Goal: Transaction & Acquisition: Purchase product/service

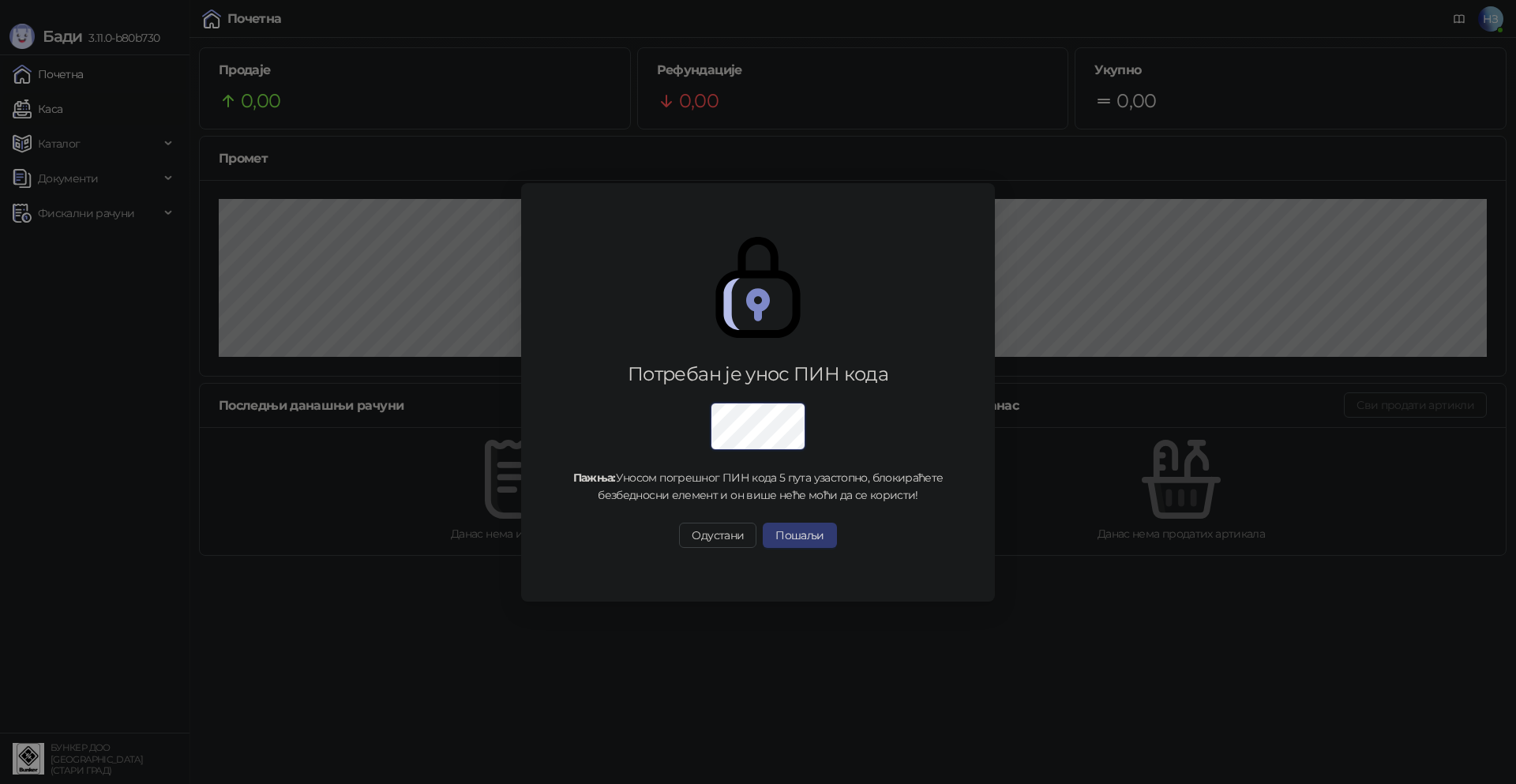
click at [71, 106] on div "Потребан је унос ПИН кода Пажња: Уносом погрешног ПИН кода 5 пута узастопно, бл…" at bounding box center [758, 392] width 1516 height 784
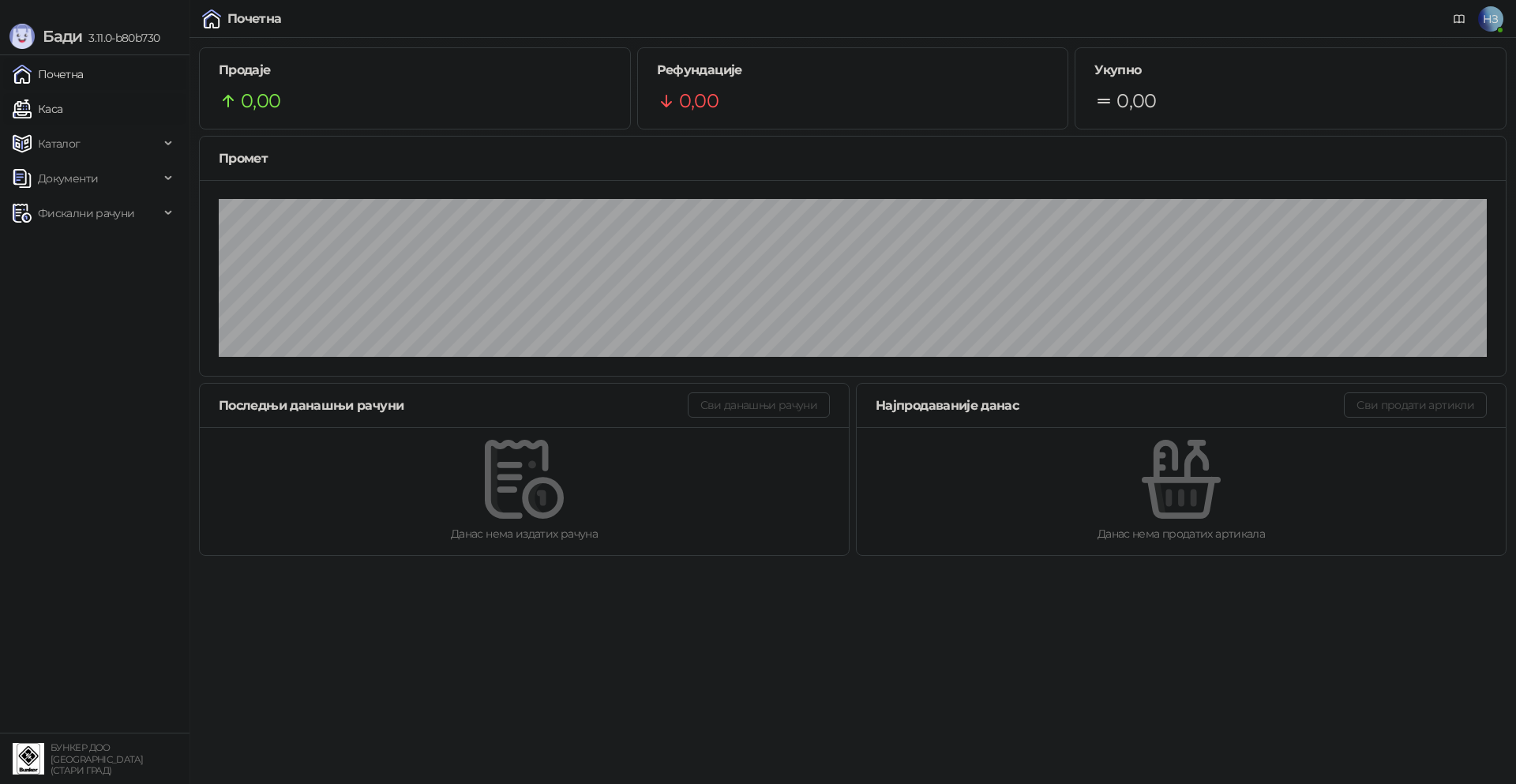
click at [62, 110] on link "Каса" at bounding box center [37, 109] width 50 height 31
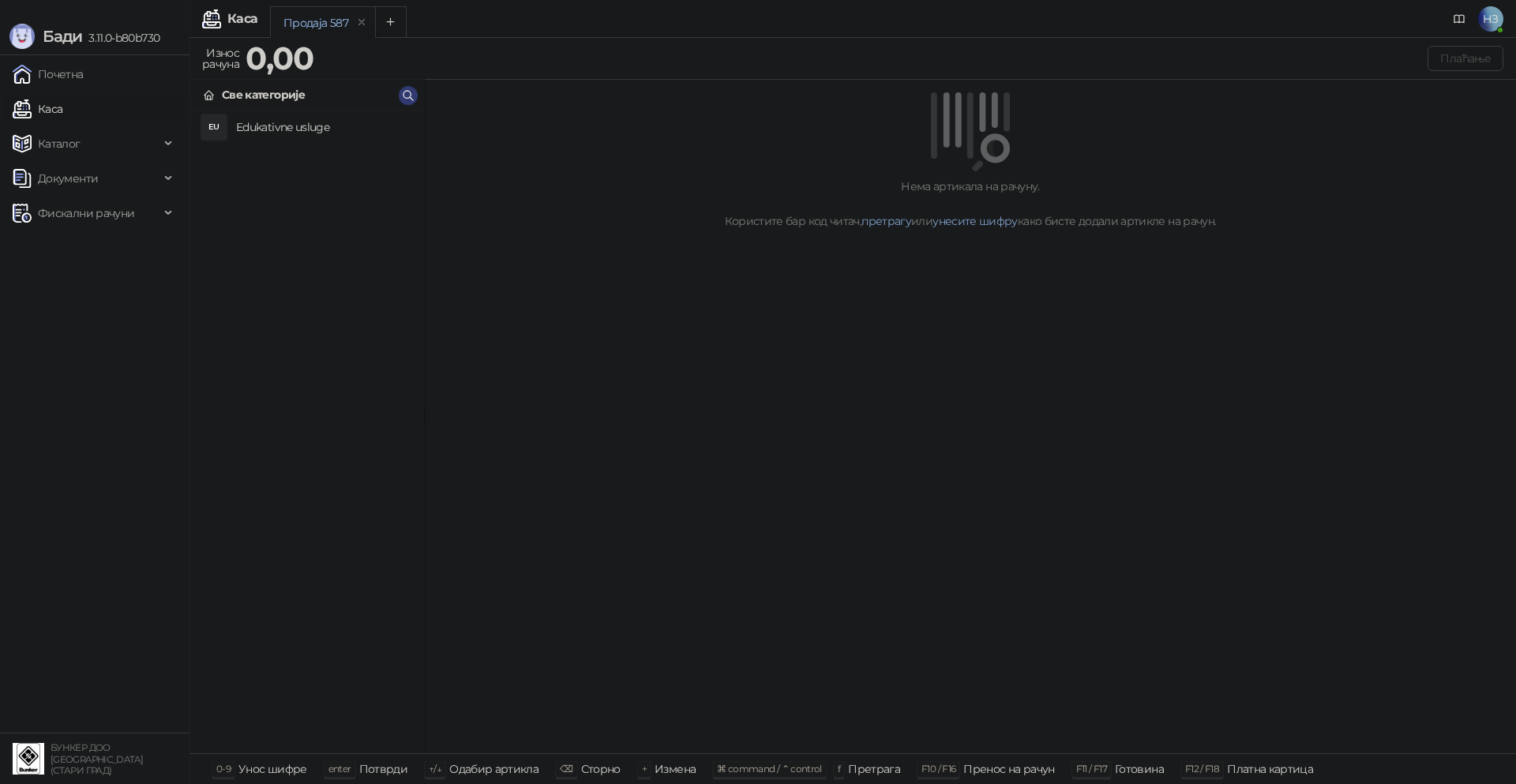
click at [308, 129] on h4 "Edukativne usluge" at bounding box center [324, 127] width 175 height 25
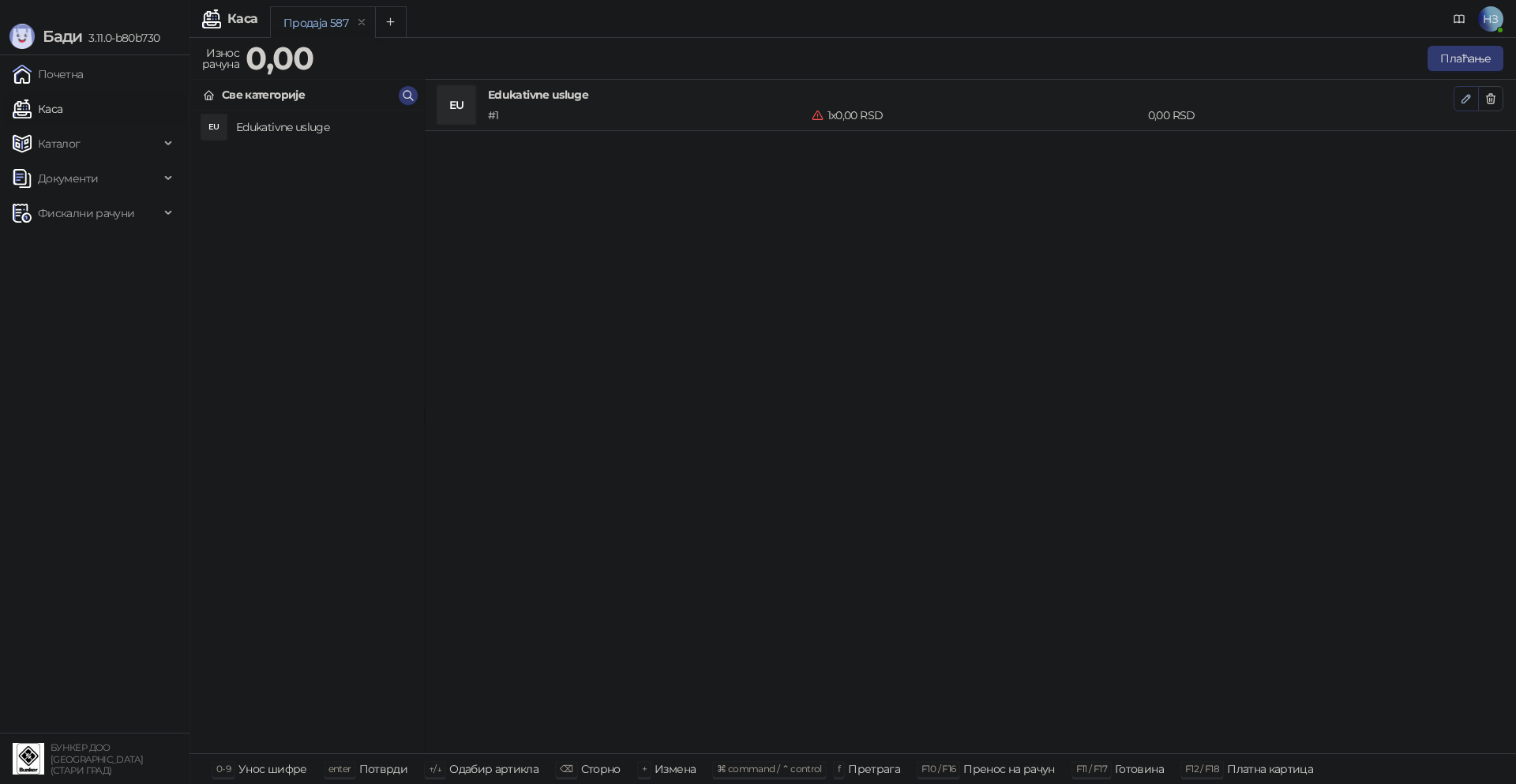
click at [1467, 98] on icon "button" at bounding box center [1466, 99] width 13 height 13
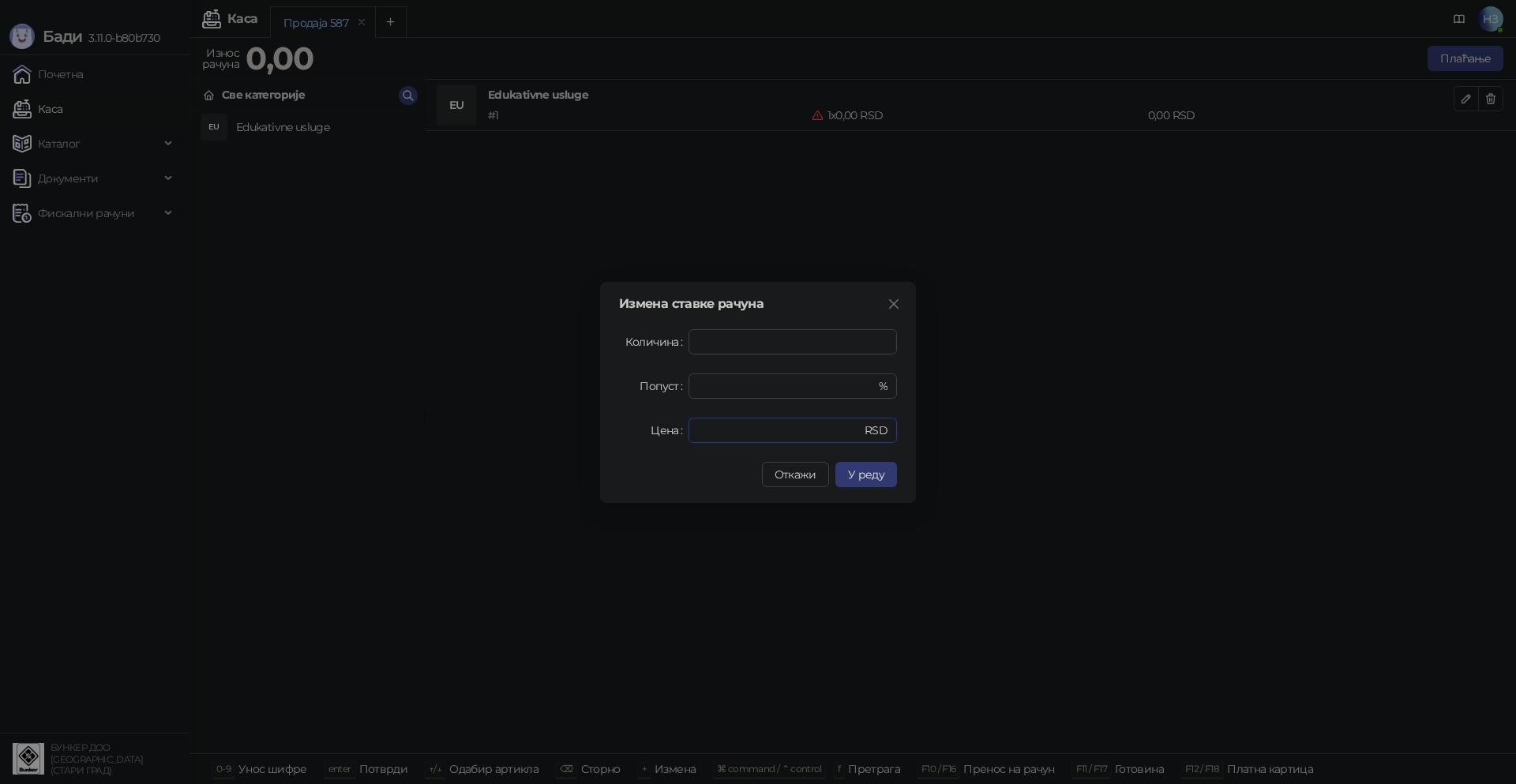
drag, startPoint x: 726, startPoint y: 429, endPoint x: 670, endPoint y: 430, distance: 56.0
click at [676, 427] on div "Цена * RSD" at bounding box center [758, 430] width 278 height 25
type input "****"
click at [868, 474] on span "У реду" at bounding box center [866, 474] width 36 height 14
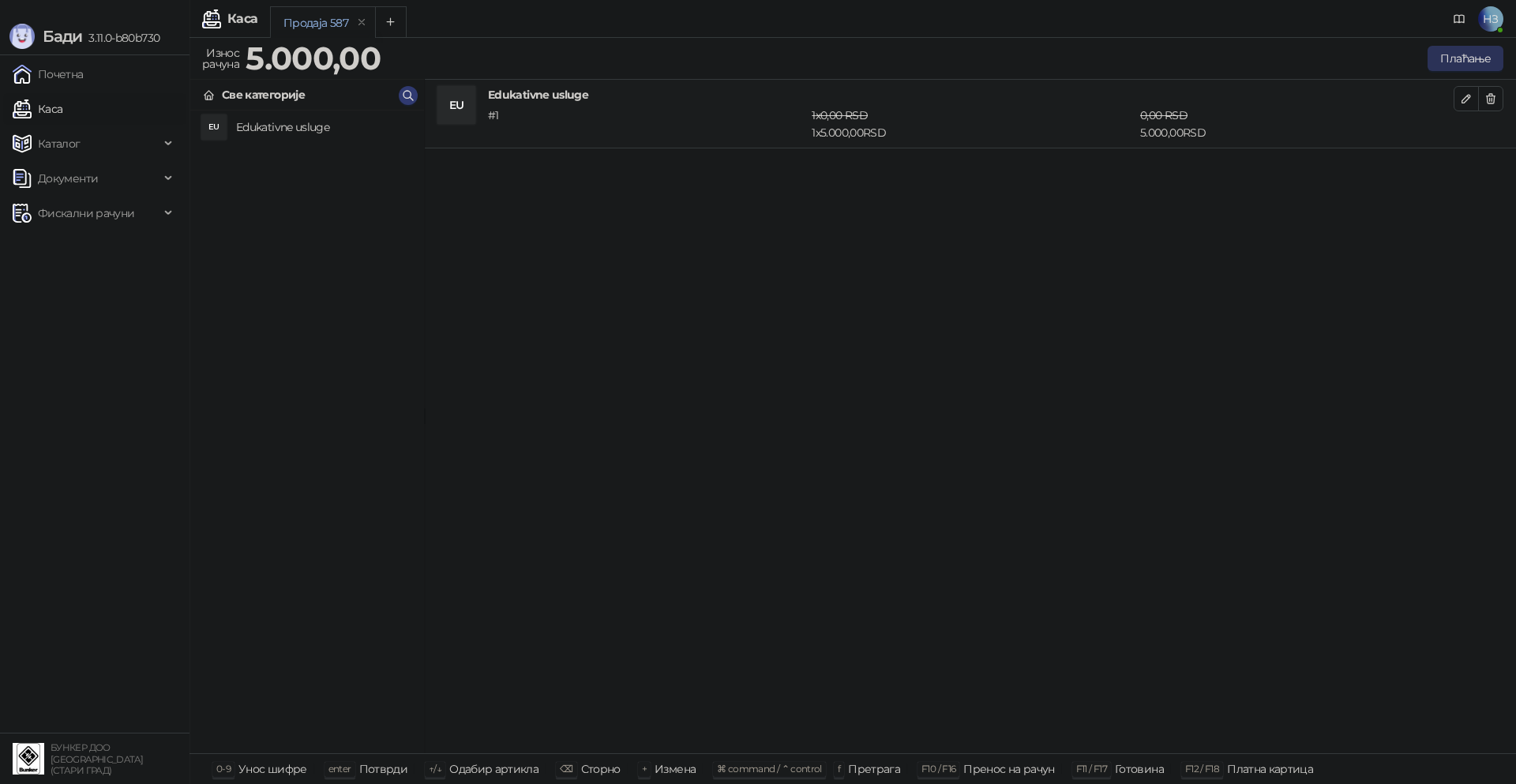
click at [1470, 54] on button "Плаћање" at bounding box center [1465, 58] width 76 height 25
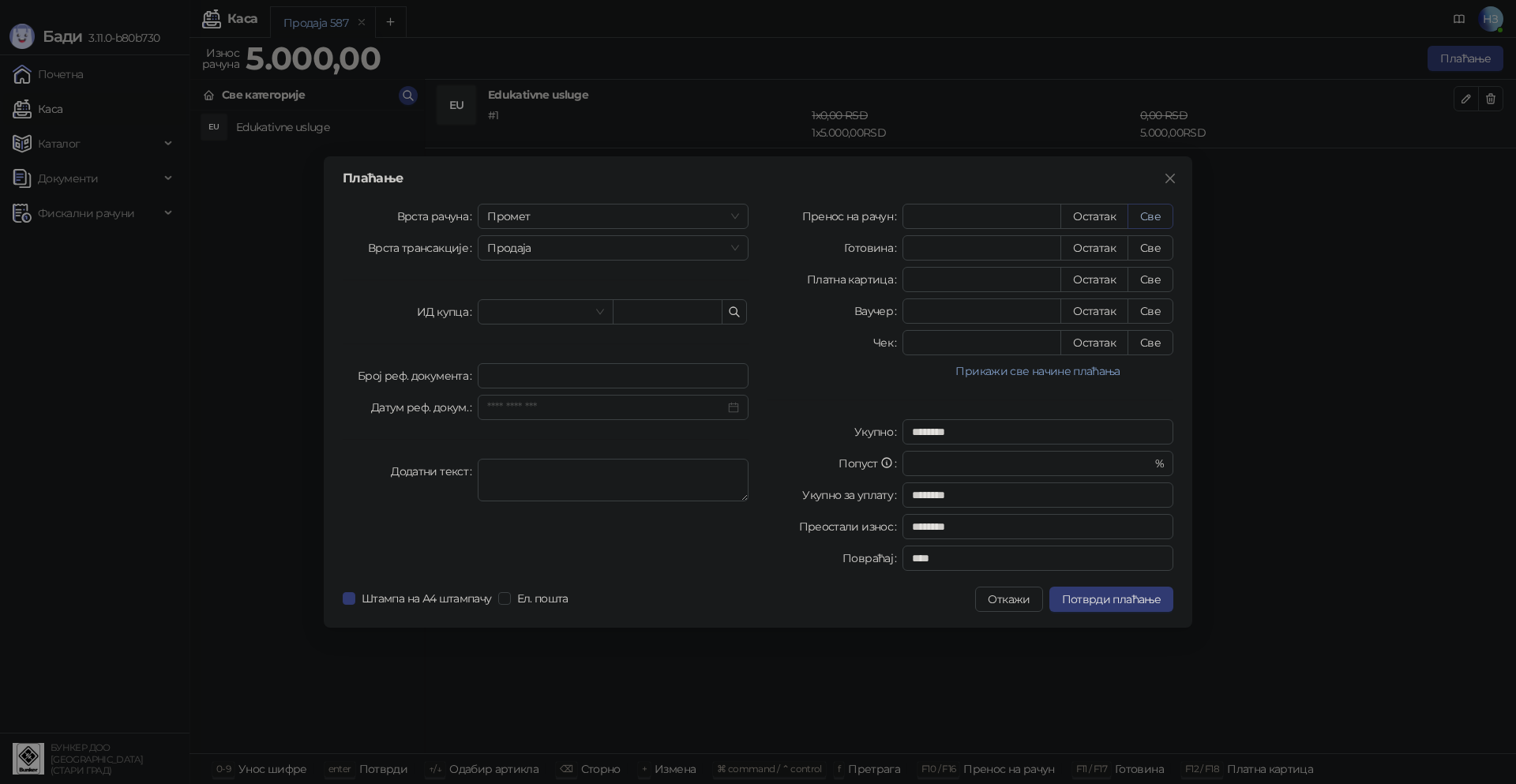
click at [1150, 217] on button "Све" at bounding box center [1150, 217] width 46 height 25
type input "****"
click at [733, 312] on icon "button" at bounding box center [734, 311] width 13 height 13
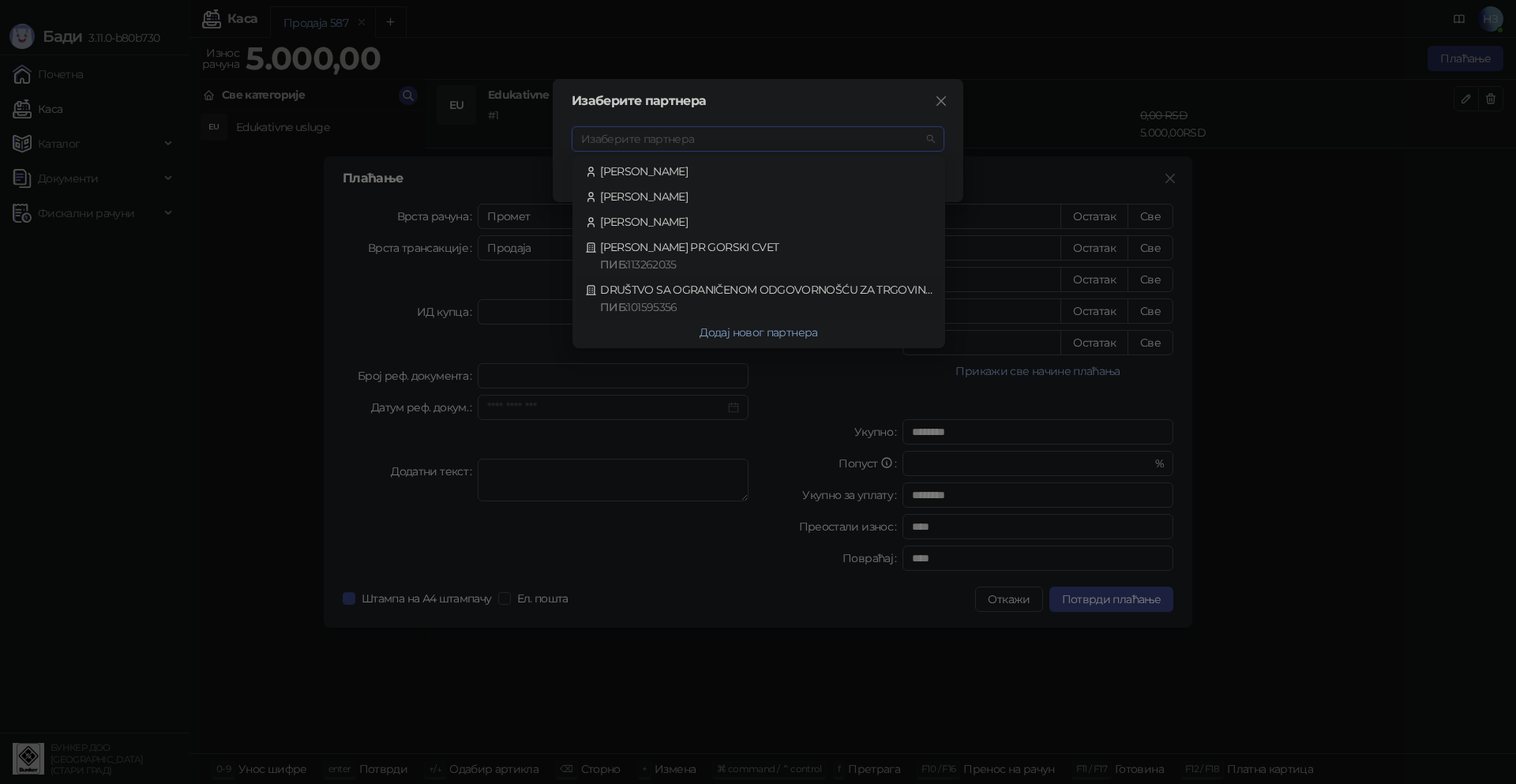
click at [755, 293] on div "DRUŠTVO SA OGRANIČENOM ODGOVORNOŠĆU ZA TRGOVINU I USLUGE [PERSON_NAME] ПИБ : 10…" at bounding box center [759, 298] width 347 height 35
type input "*********"
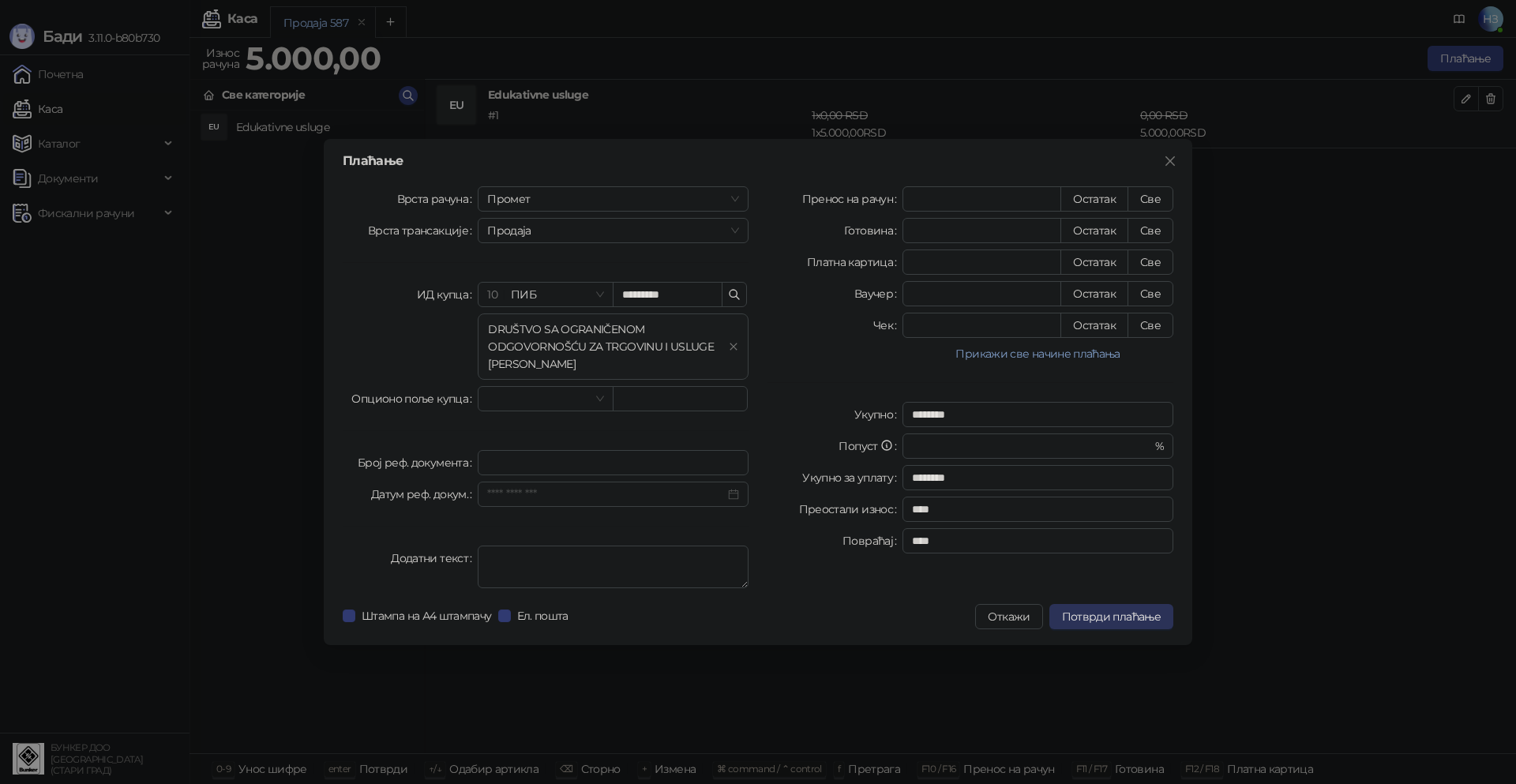
click at [1130, 616] on span "Потврди плаћање" at bounding box center [1111, 616] width 99 height 14
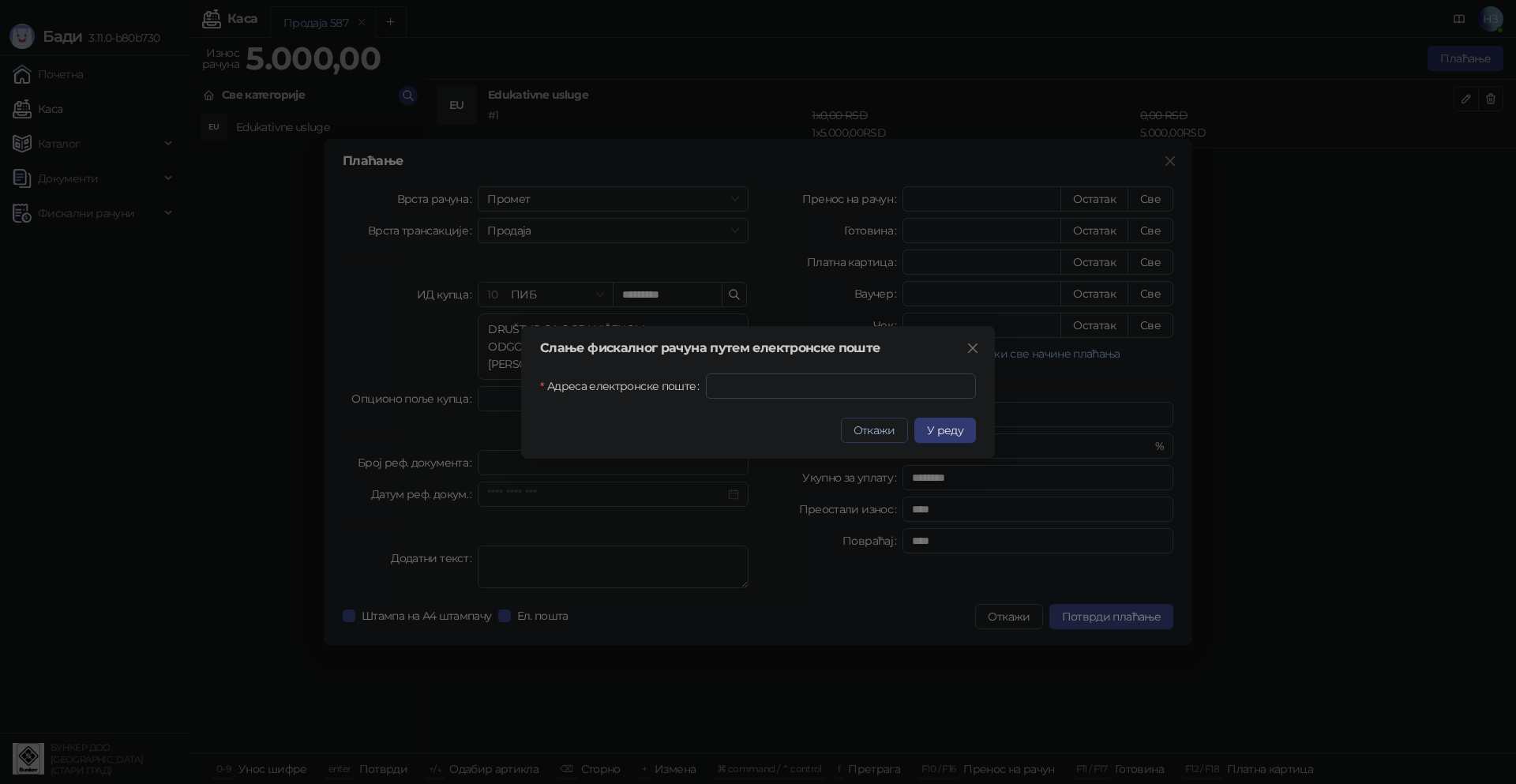
click at [868, 432] on span "Откажи" at bounding box center [874, 430] width 42 height 14
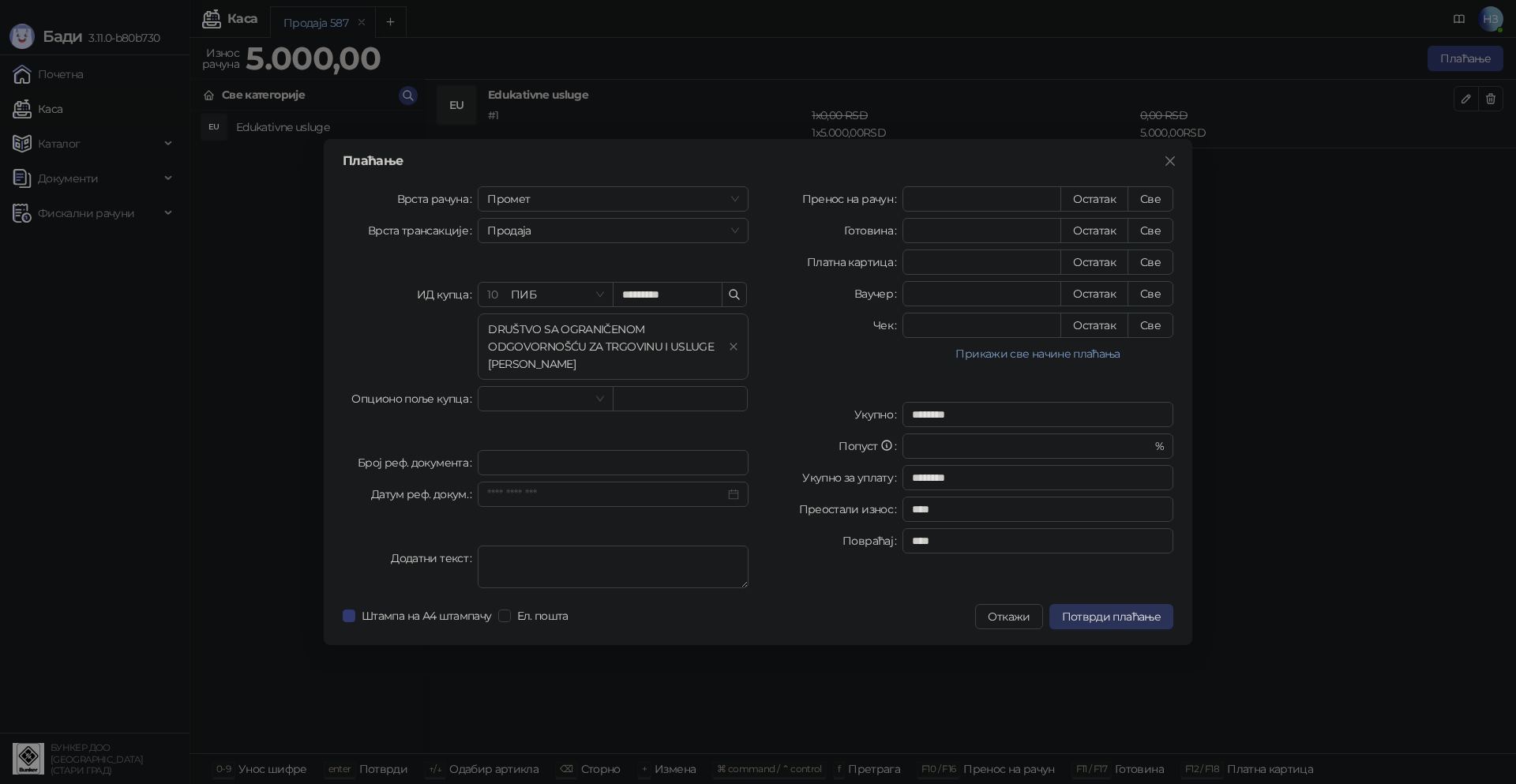
click at [1126, 616] on span "Потврди плаћање" at bounding box center [1111, 616] width 99 height 14
